Goal: Information Seeking & Learning: Learn about a topic

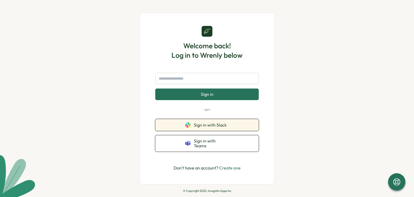
click at [196, 127] on span "Sign in with Slack" at bounding box center [211, 124] width 35 height 5
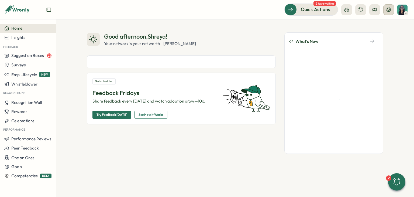
click at [386, 12] on icon at bounding box center [388, 9] width 5 height 5
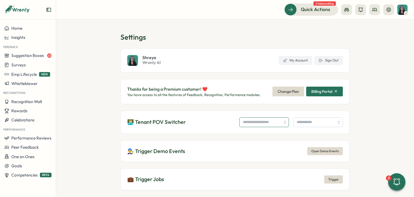
click at [265, 122] on input "search" at bounding box center [265, 122] width 50 height 10
type input "**********"
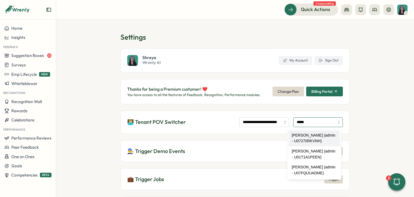
type input "**********"
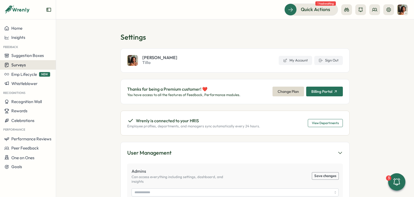
click at [30, 65] on div "Surveys" at bounding box center [27, 64] width 47 height 5
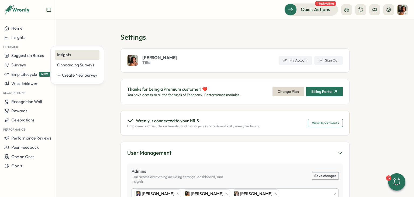
click at [69, 56] on div "Insights" at bounding box center [77, 55] width 40 height 6
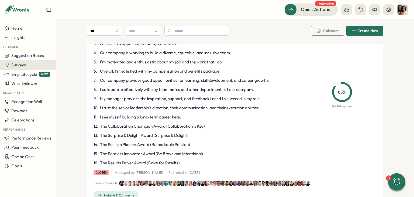
scroll to position [81, 0]
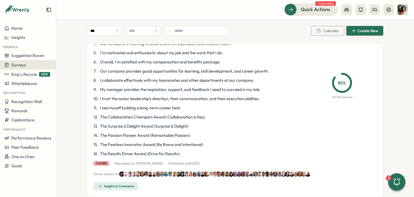
click at [118, 184] on div "Insights & Comments" at bounding box center [116, 186] width 37 height 4
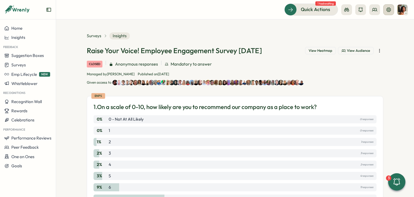
click at [387, 11] on icon at bounding box center [389, 9] width 4 height 4
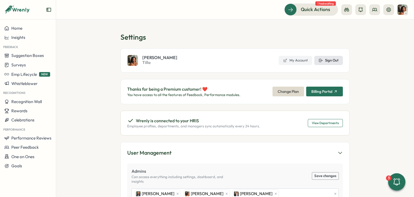
click at [330, 60] on span "Sign Out" at bounding box center [331, 60] width 13 height 5
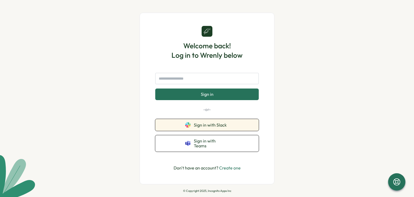
click at [229, 131] on button "Sign in with Slack" at bounding box center [207, 125] width 104 height 12
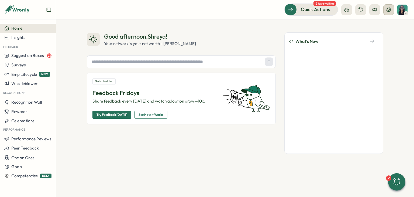
click at [386, 13] on button at bounding box center [389, 9] width 11 height 11
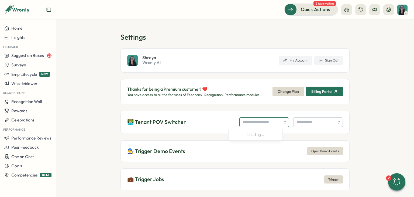
click at [252, 123] on input "search" at bounding box center [265, 122] width 50 height 10
type input "**********"
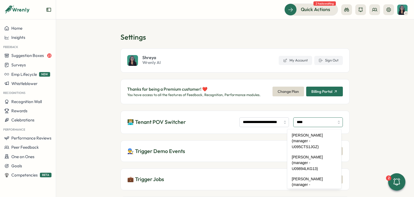
type input "*****"
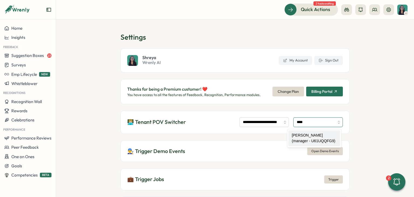
type input "**********"
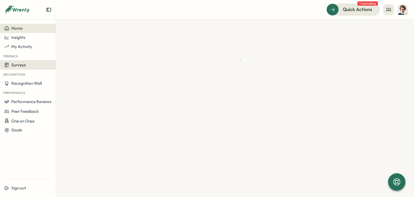
click at [45, 64] on div "Surveys" at bounding box center [27, 64] width 47 height 5
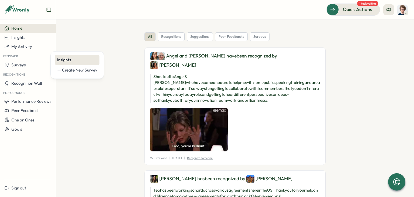
click at [68, 59] on div "Insights" at bounding box center [77, 60] width 40 height 6
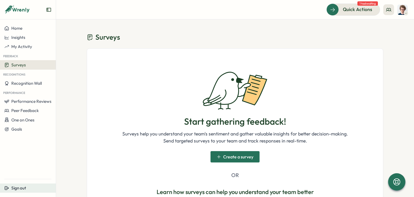
click at [40, 186] on div "Sign out" at bounding box center [27, 188] width 47 height 5
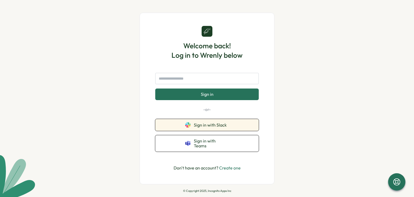
click at [245, 124] on button "Sign in with Slack" at bounding box center [207, 125] width 104 height 12
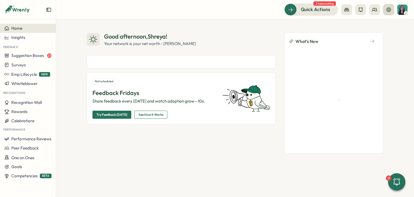
click at [390, 9] on icon at bounding box center [388, 9] width 5 height 5
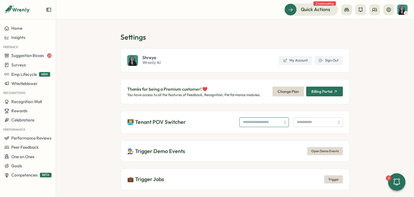
click at [256, 122] on input "search" at bounding box center [265, 122] width 50 height 10
type input "**********"
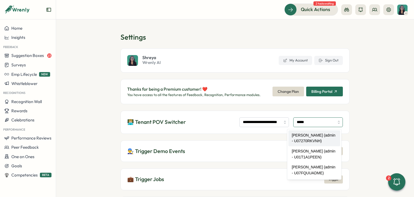
type input "**********"
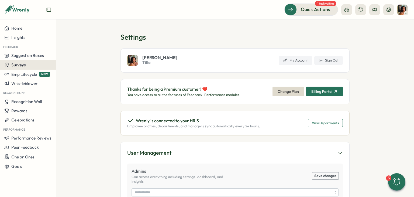
click at [29, 65] on div "Surveys" at bounding box center [27, 64] width 47 height 5
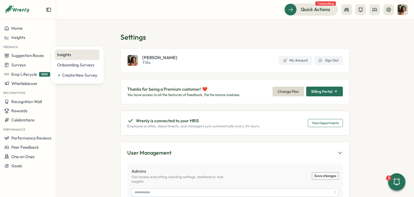
click at [74, 57] on div "Insights" at bounding box center [77, 55] width 40 height 6
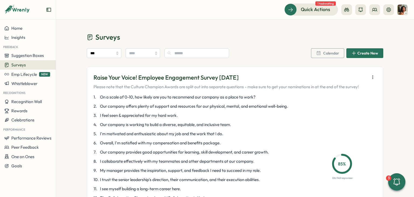
drag, startPoint x: 91, startPoint y: 77, endPoint x: 263, endPoint y: 78, distance: 171.6
click at [263, 78] on div "Raise Your Voice! Employee Engagement Survey August 2025 Please note that the C…" at bounding box center [235, 162] width 297 height 190
copy p "Raise Your Voice! Employee Engagement Survey August 2025"
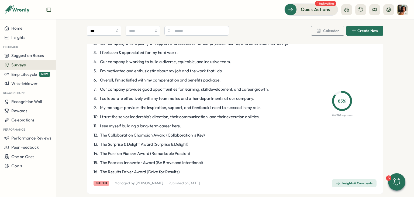
scroll to position [108, 0]
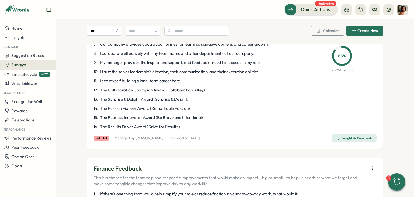
click at [370, 139] on div "Insights & Comments" at bounding box center [354, 138] width 37 height 4
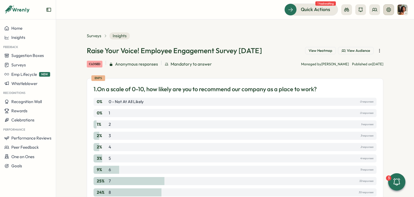
click at [391, 9] on icon at bounding box center [389, 9] width 4 height 4
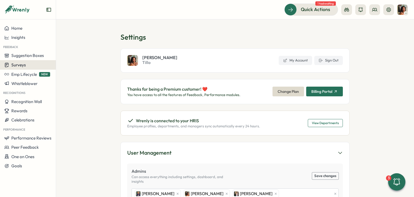
click at [46, 63] on div "Surveys" at bounding box center [27, 64] width 47 height 5
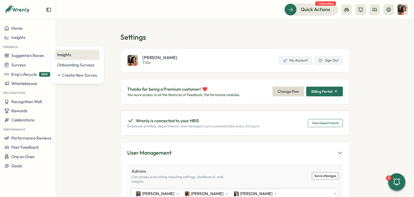
click at [77, 56] on div "Insights" at bounding box center [77, 55] width 40 height 6
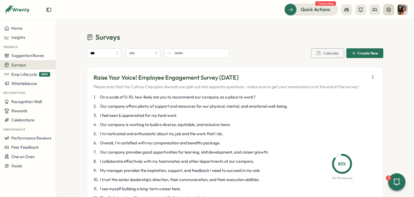
click at [394, 9] on button at bounding box center [389, 9] width 11 height 11
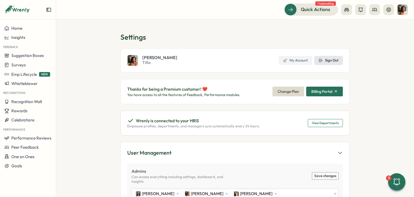
click at [333, 58] on span "Sign Out" at bounding box center [331, 60] width 13 height 5
